Goal: Task Accomplishment & Management: Manage account settings

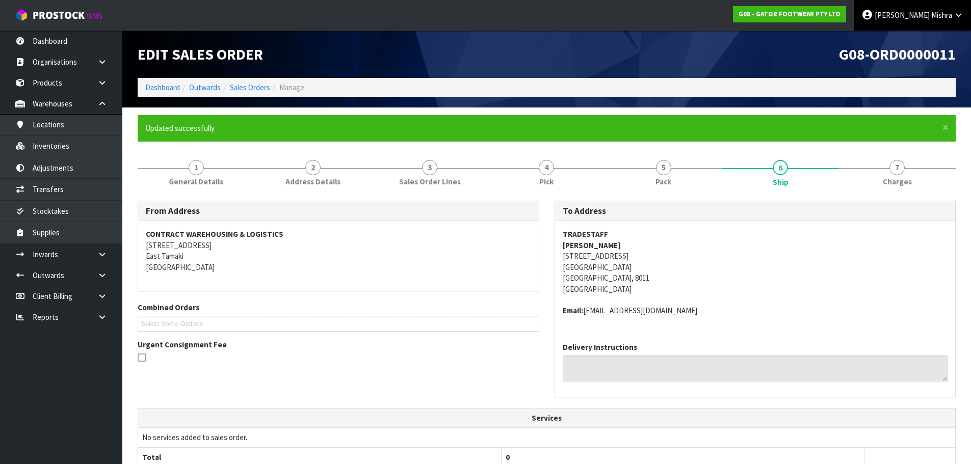
click at [960, 14] on icon at bounding box center [959, 15] width 10 height 8
click at [943, 42] on link "Logout" at bounding box center [930, 41] width 81 height 14
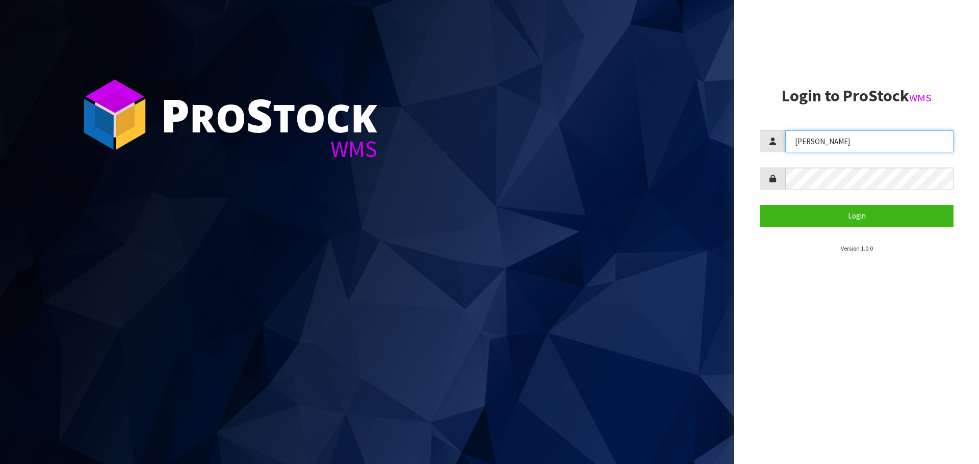
click at [825, 140] on input "[PERSON_NAME]" at bounding box center [869, 142] width 168 height 22
type input "KARLENE"
click at [760, 205] on button "Login" at bounding box center [857, 216] width 194 height 22
